Goal: Find specific page/section: Find specific page/section

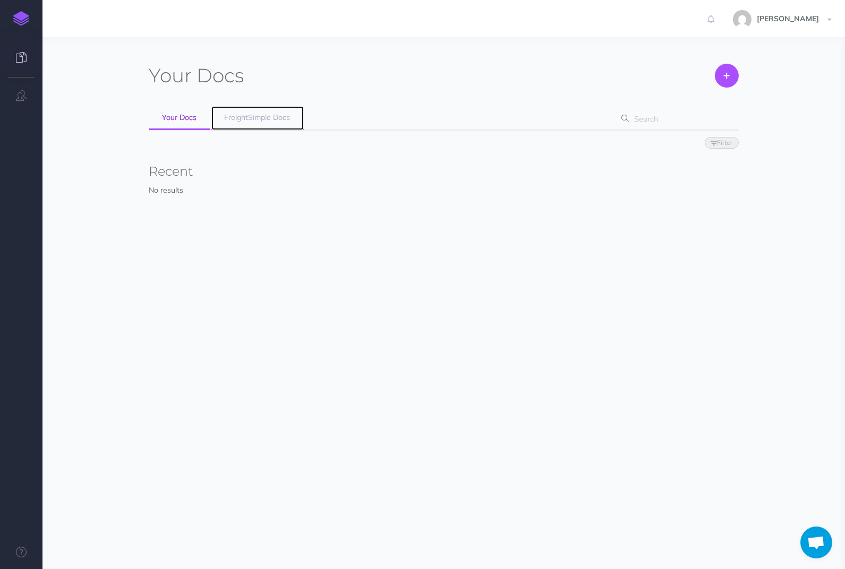
click at [281, 112] on link "FreightSimple Docs" at bounding box center [257, 118] width 92 height 24
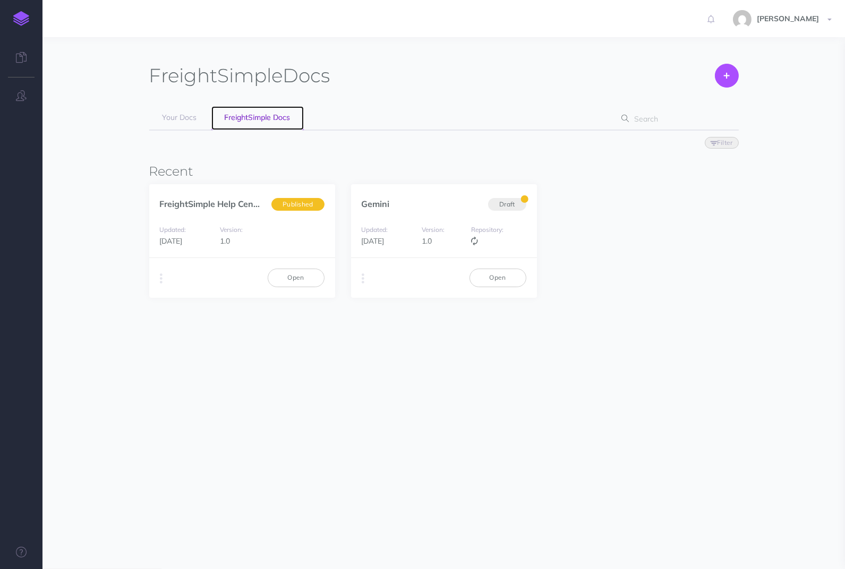
click at [277, 113] on span "FreightSimple Docs" at bounding box center [258, 118] width 66 height 10
click at [293, 269] on link "Open" at bounding box center [296, 278] width 57 height 18
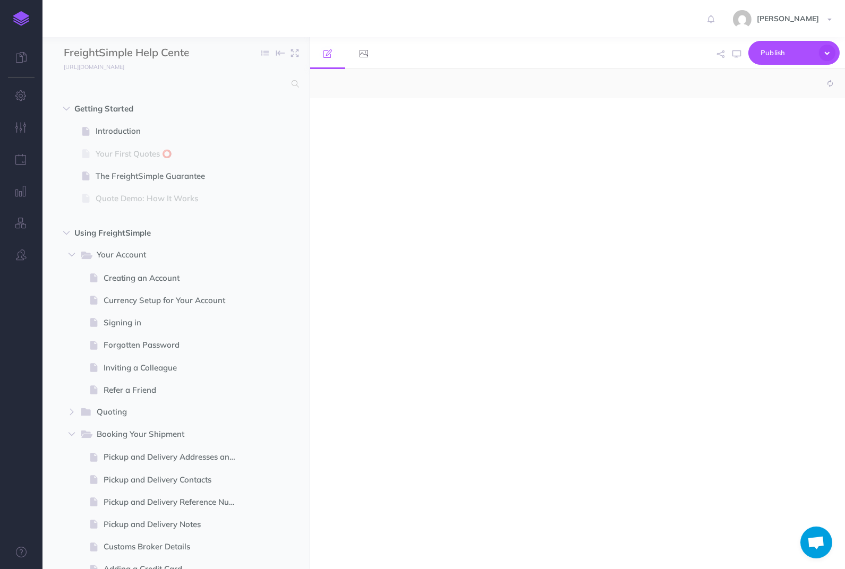
select select "null"
